Goal: Information Seeking & Learning: Learn about a topic

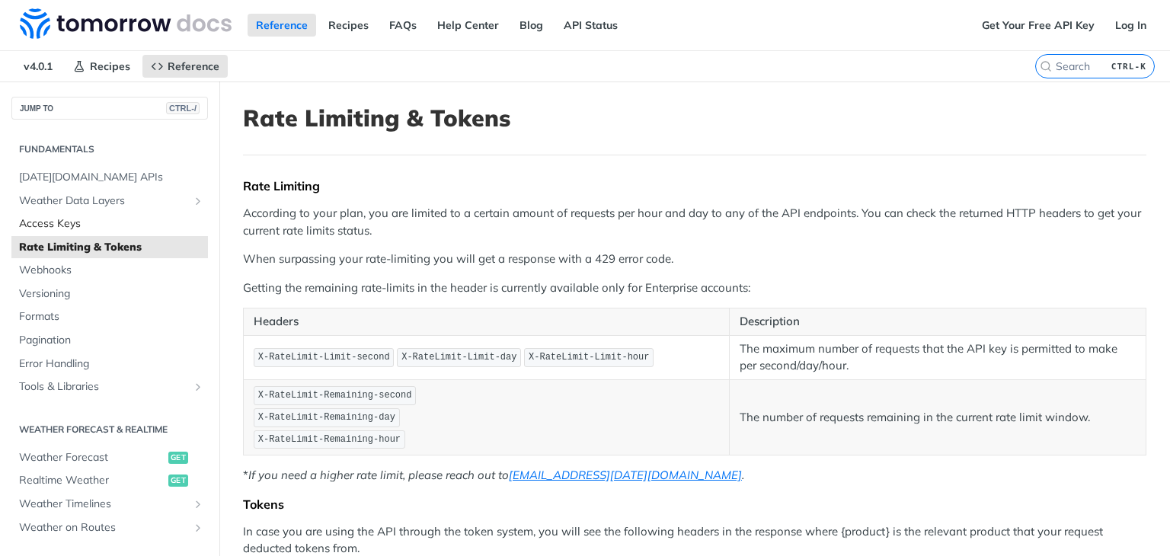
click at [79, 223] on span "Access Keys" at bounding box center [111, 223] width 185 height 15
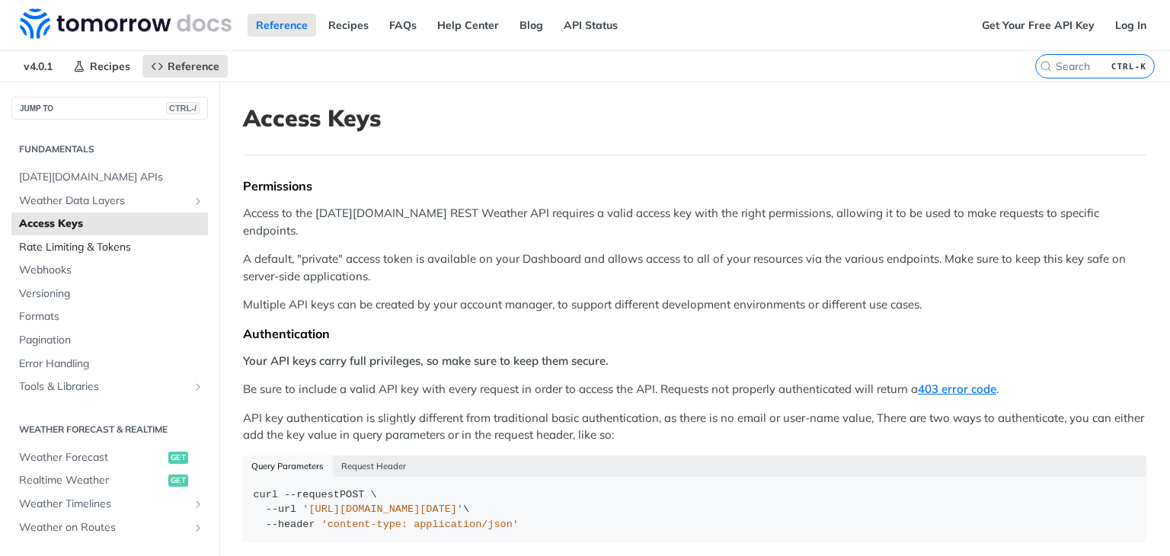
click at [61, 244] on span "Rate Limiting & Tokens" at bounding box center [111, 247] width 185 height 15
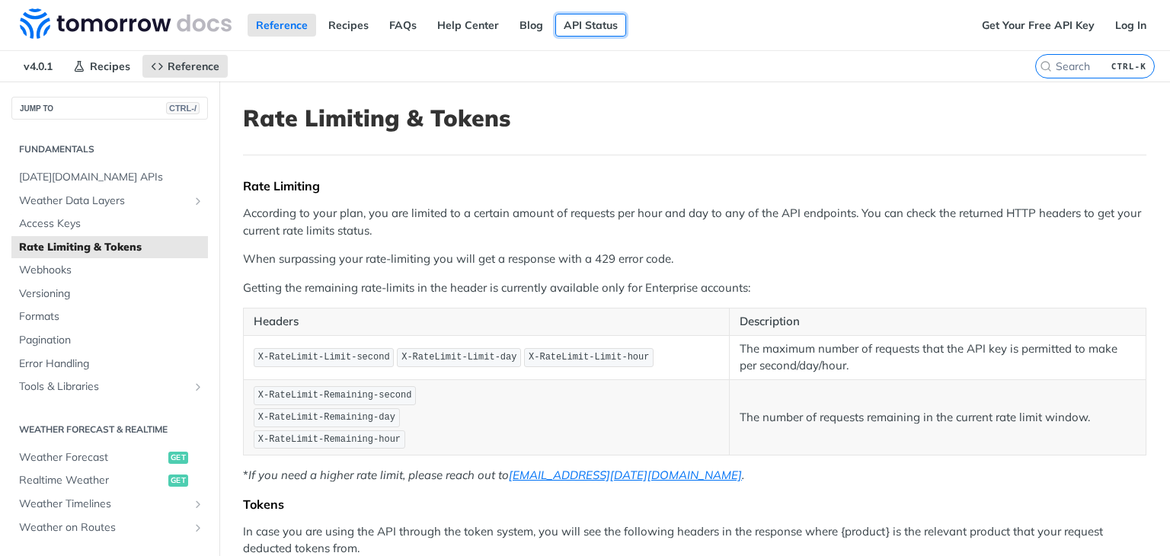
click at [560, 18] on link "API Status" at bounding box center [590, 25] width 71 height 23
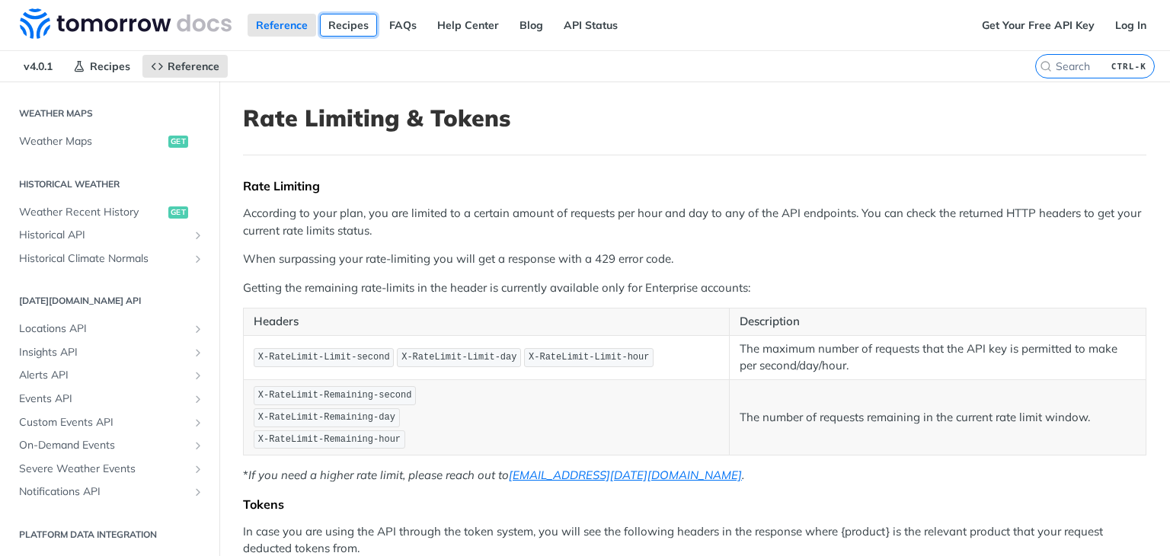
click at [337, 29] on link "Recipes" at bounding box center [348, 25] width 57 height 23
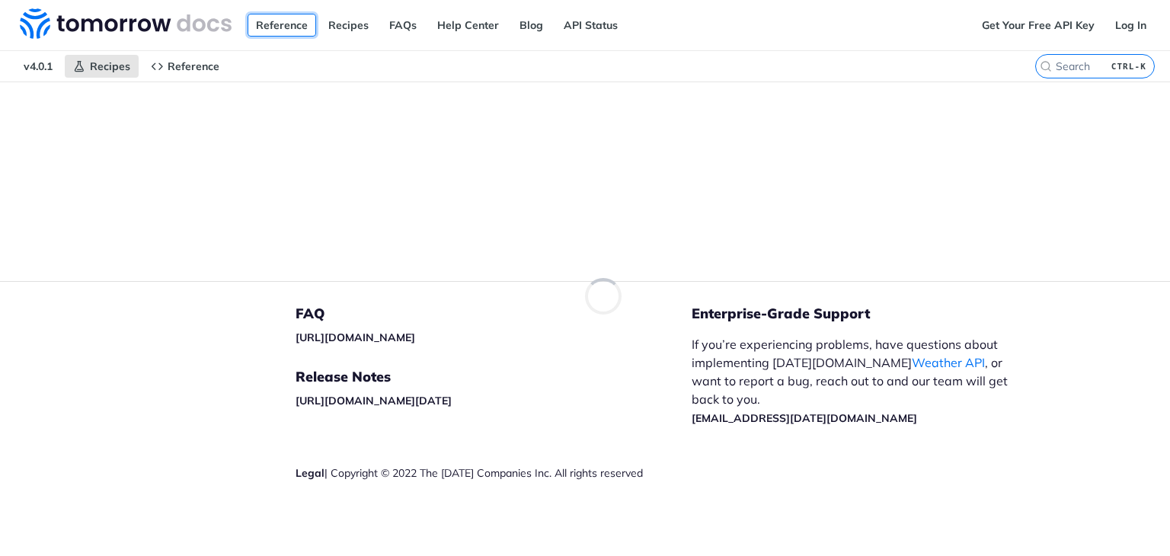
click at [286, 24] on link "Reference" at bounding box center [281, 25] width 69 height 23
